Goal: Check status

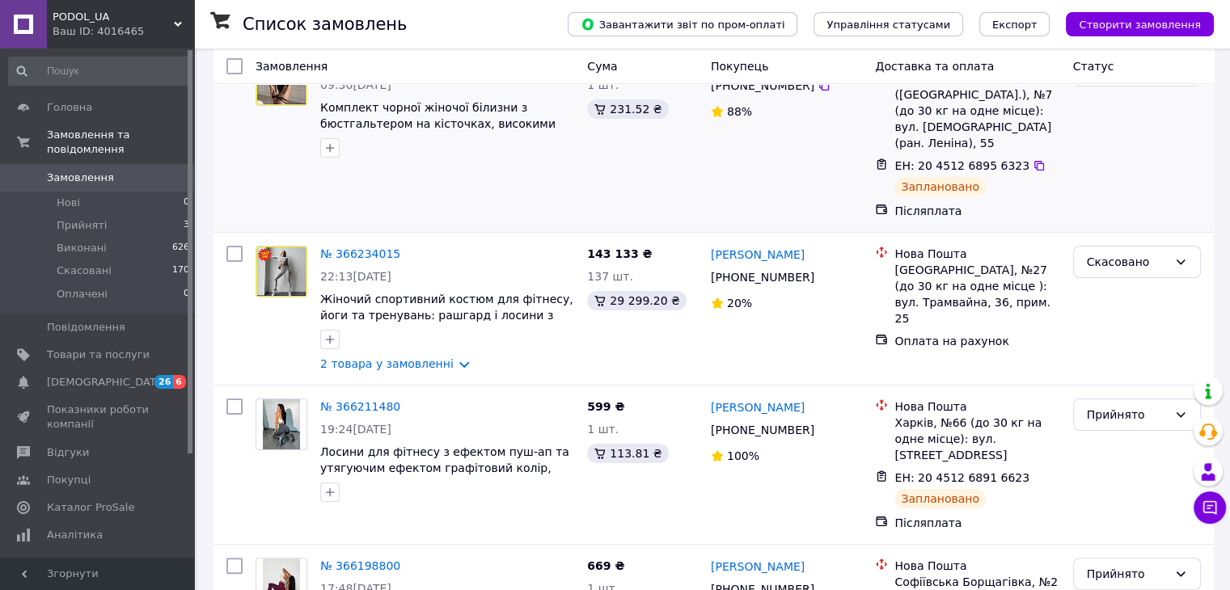
scroll to position [243, 0]
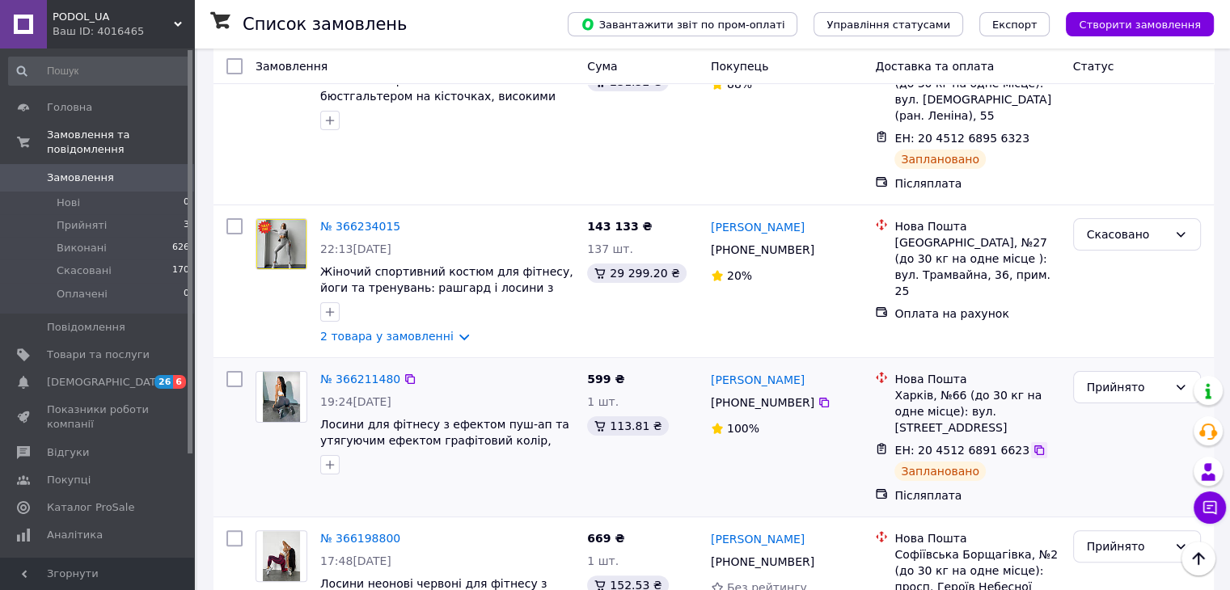
click at [1033, 444] on icon at bounding box center [1039, 450] width 13 height 13
